Goal: Task Accomplishment & Management: Manage account settings

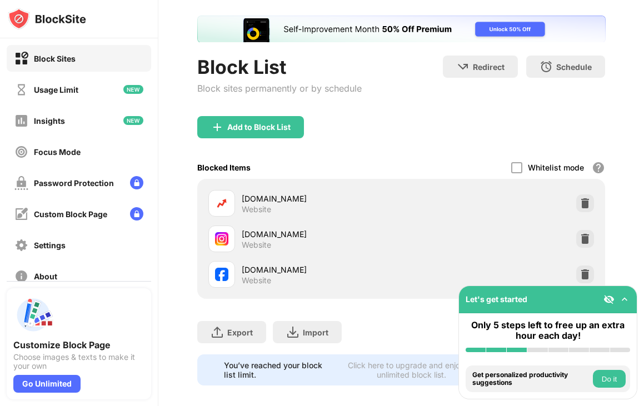
click at [580, 235] on img at bounding box center [585, 238] width 11 height 11
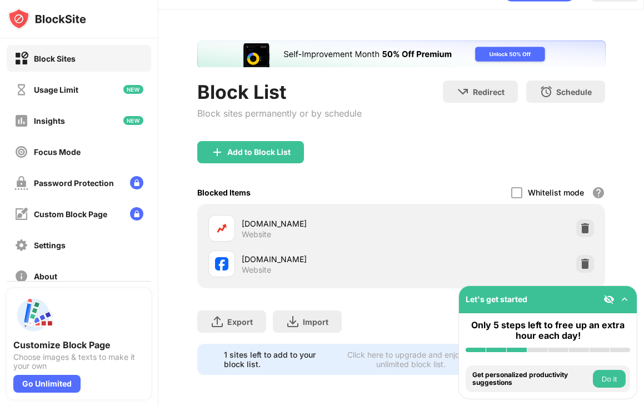
scroll to position [37, 0]
click at [580, 258] on img at bounding box center [585, 263] width 11 height 11
